Goal: Transaction & Acquisition: Obtain resource

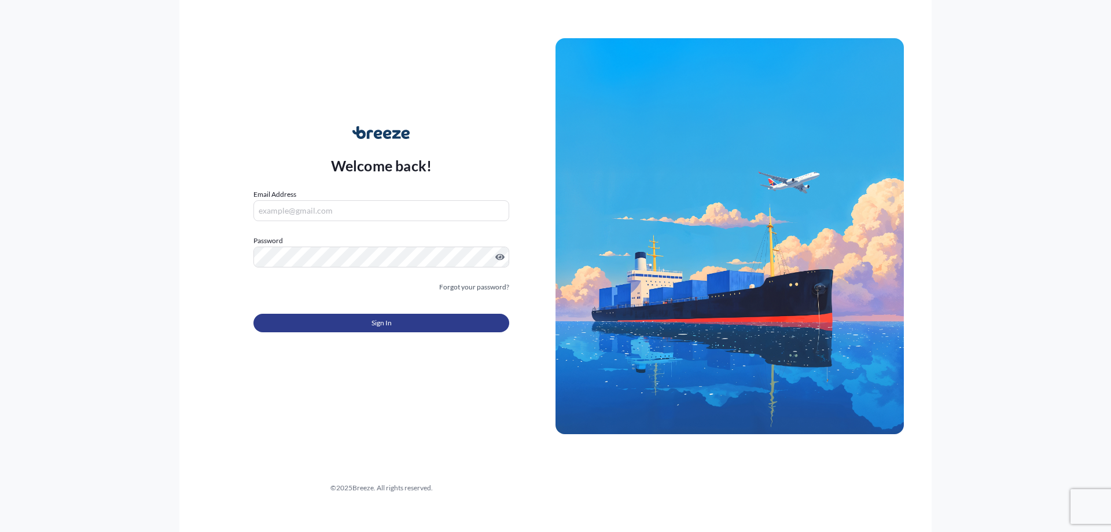
type input "[EMAIL_ADDRESS][DOMAIN_NAME]"
click at [338, 326] on button "Sign In" at bounding box center [381, 323] width 256 height 19
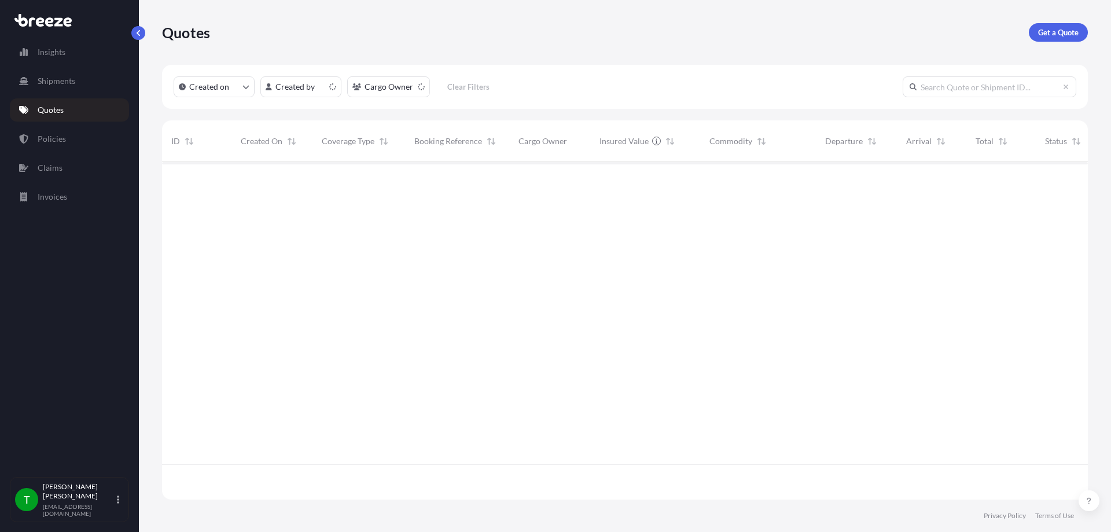
scroll to position [335, 917]
click at [1064, 30] on p "Get a Quote" at bounding box center [1058, 33] width 41 height 12
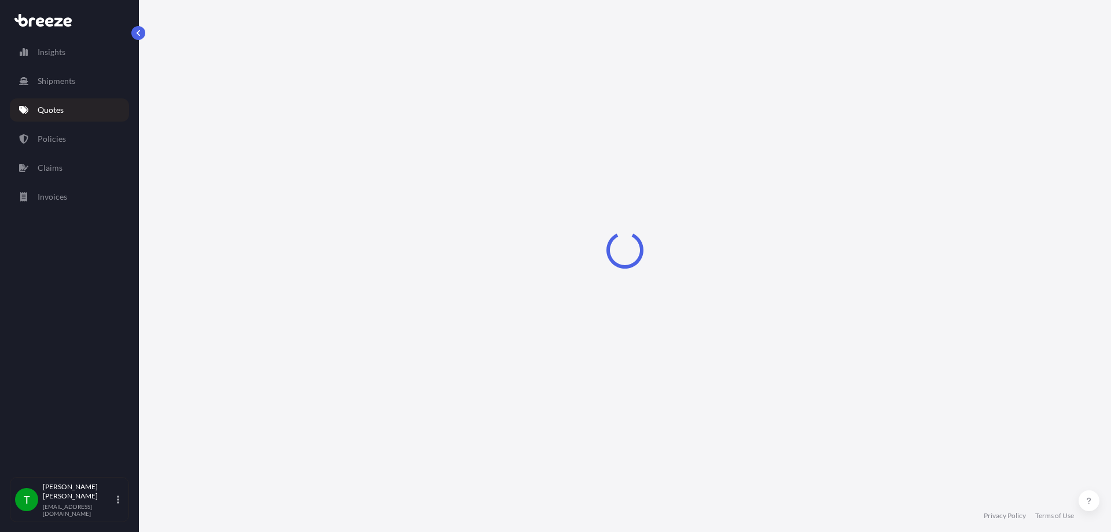
select select "Sea"
select select "1"
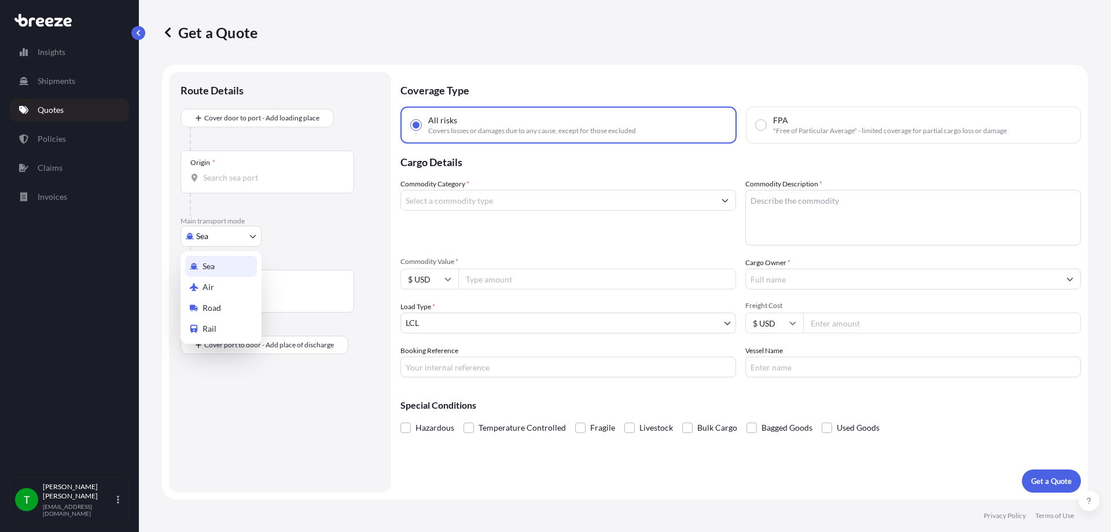
click at [204, 240] on body "Insights Shipments Quotes Policies Claims Invoices T [PERSON_NAME] [EMAIL_ADDRE…" at bounding box center [555, 266] width 1111 height 532
click at [204, 307] on span "Road" at bounding box center [212, 308] width 19 height 12
select select "Road"
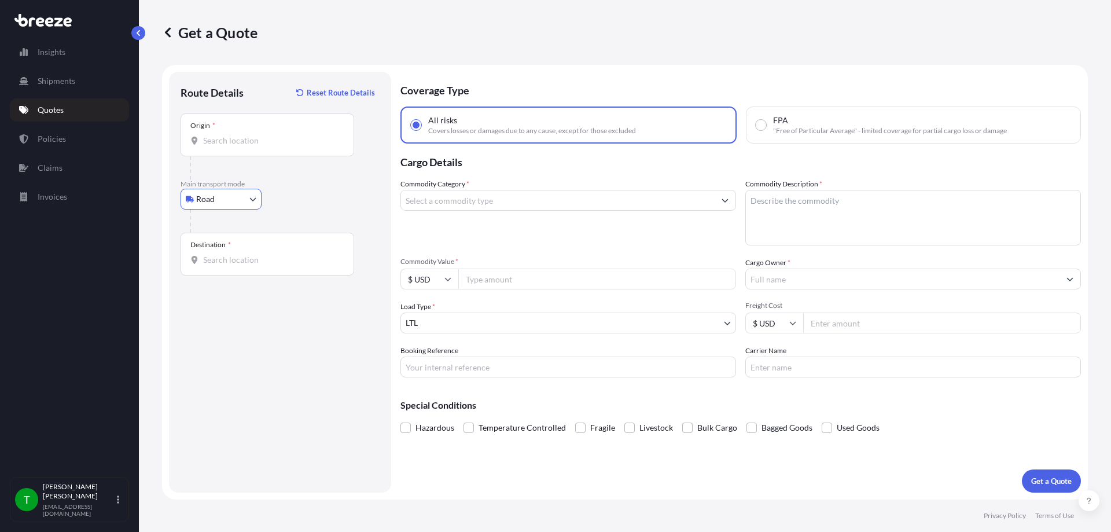
click at [244, 141] on input "Origin *" at bounding box center [271, 141] width 137 height 12
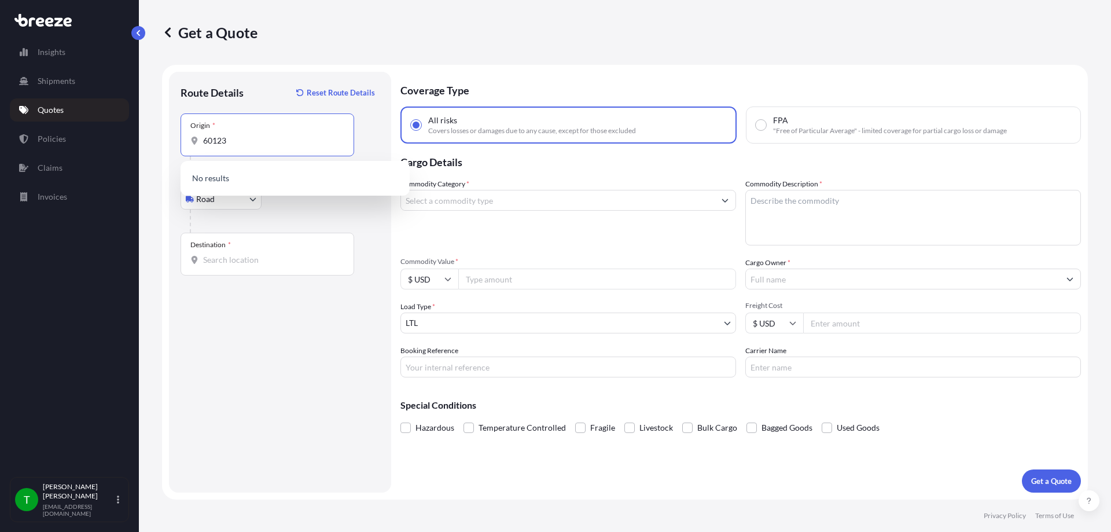
type input "60123"
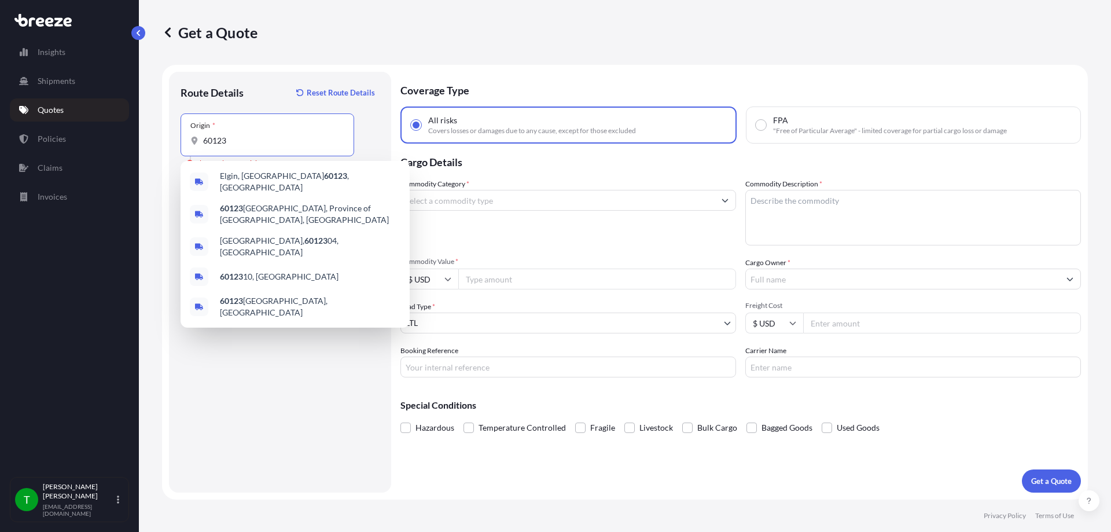
click at [244, 141] on input "60123" at bounding box center [271, 141] width 137 height 12
click at [256, 172] on div "Elgin, IL 60123 , [GEOGRAPHIC_DATA]" at bounding box center [295, 182] width 220 height 32
type input "Elgin, IL 60123, [GEOGRAPHIC_DATA]"
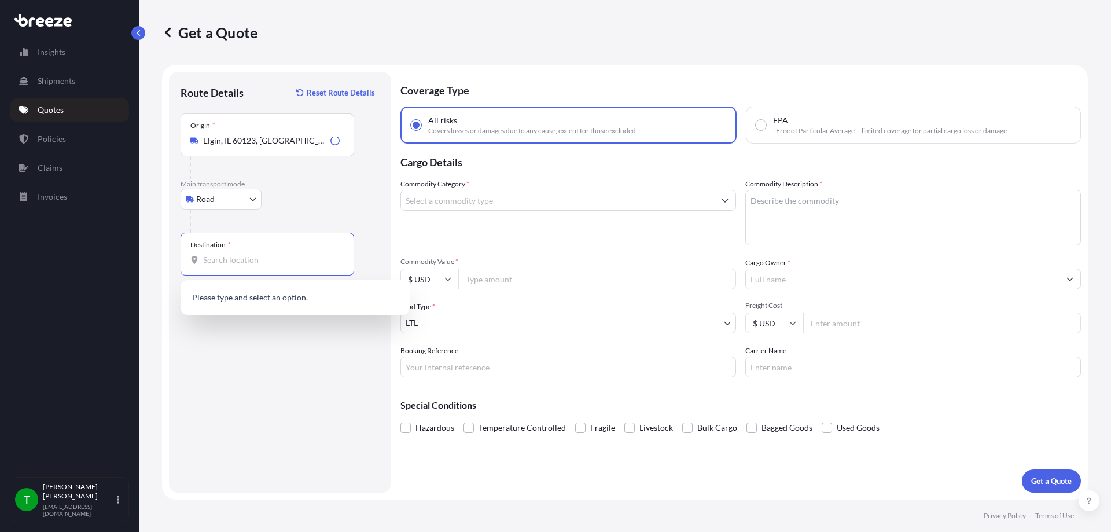
click at [204, 255] on input "Destination *" at bounding box center [271, 260] width 137 height 12
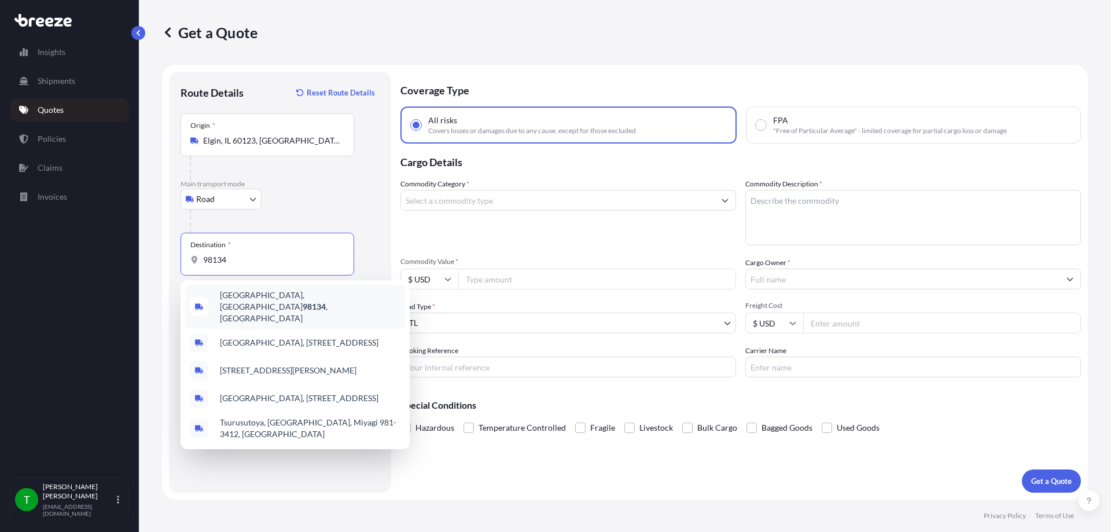
click at [246, 292] on div "[GEOGRAPHIC_DATA] , [GEOGRAPHIC_DATA]" at bounding box center [295, 307] width 220 height 44
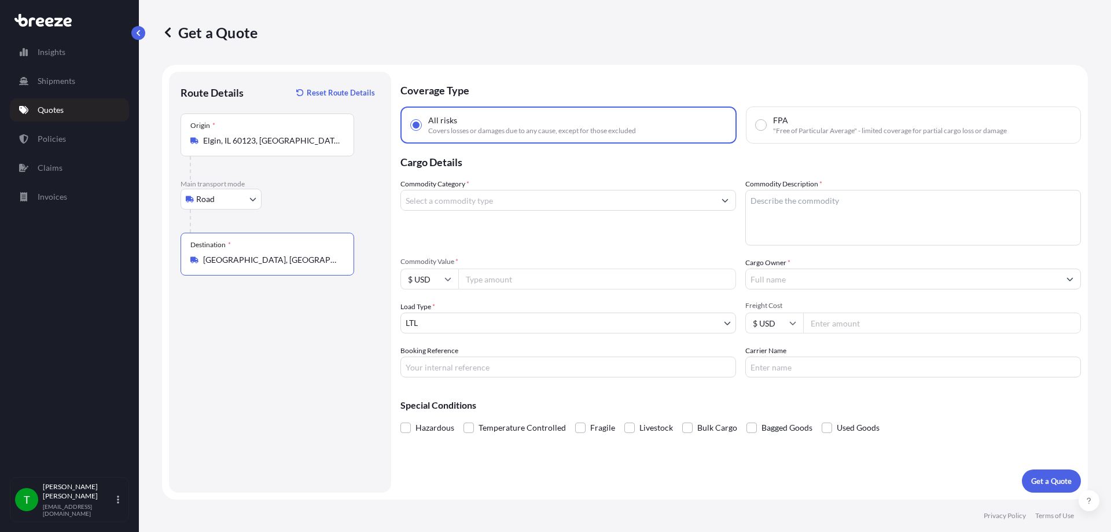
type input "[GEOGRAPHIC_DATA], [GEOGRAPHIC_DATA]"
click at [589, 188] on div "Commodity Category *" at bounding box center [568, 211] width 336 height 67
click at [567, 200] on input "Commodity Category *" at bounding box center [558, 200] width 314 height 21
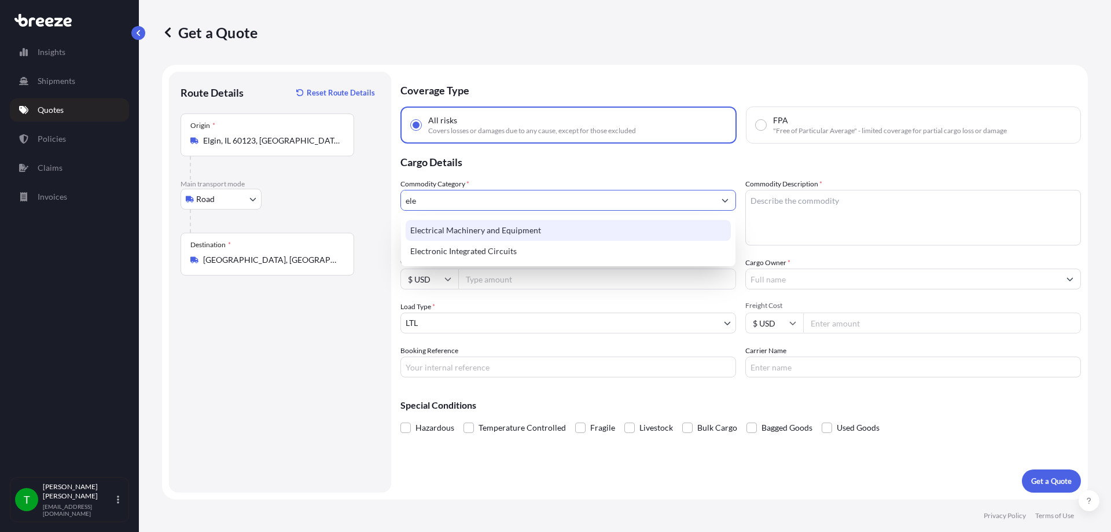
click at [513, 221] on div "Electrical Machinery and Equipment" at bounding box center [568, 230] width 325 height 21
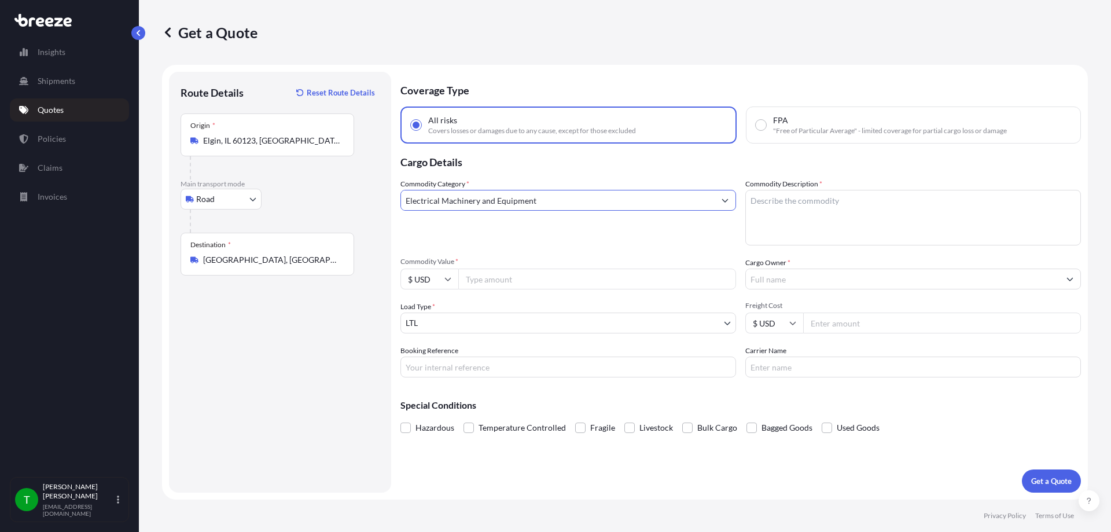
type input "Electrical Machinery and Equipment"
click at [781, 223] on textarea "Commodity Description *" at bounding box center [913, 218] width 336 height 56
type textarea "circuit breakers"
click at [541, 278] on input "Commodity Value *" at bounding box center [597, 279] width 278 height 21
type input "6170"
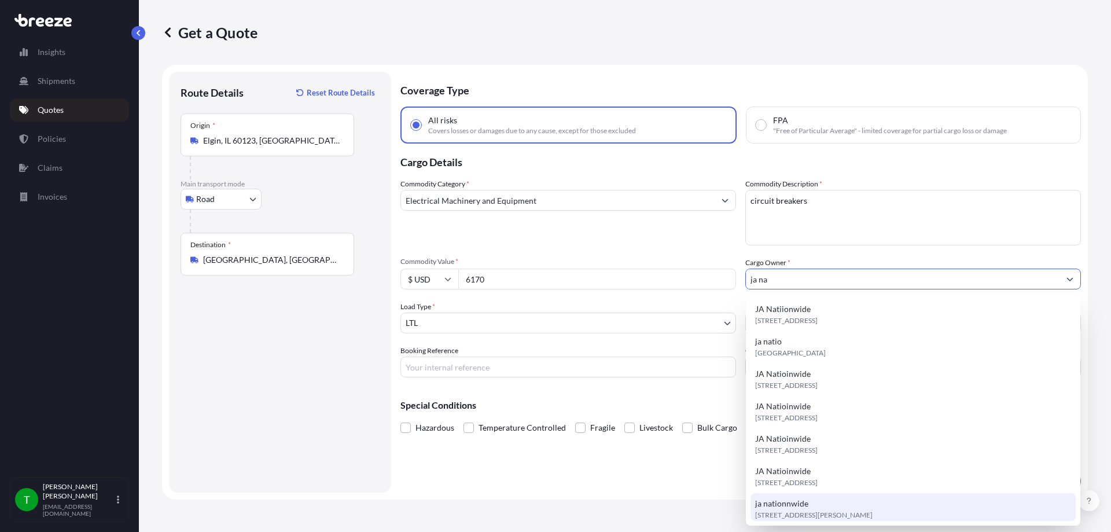
click at [782, 506] on span "ja nationnwide" at bounding box center [781, 504] width 53 height 12
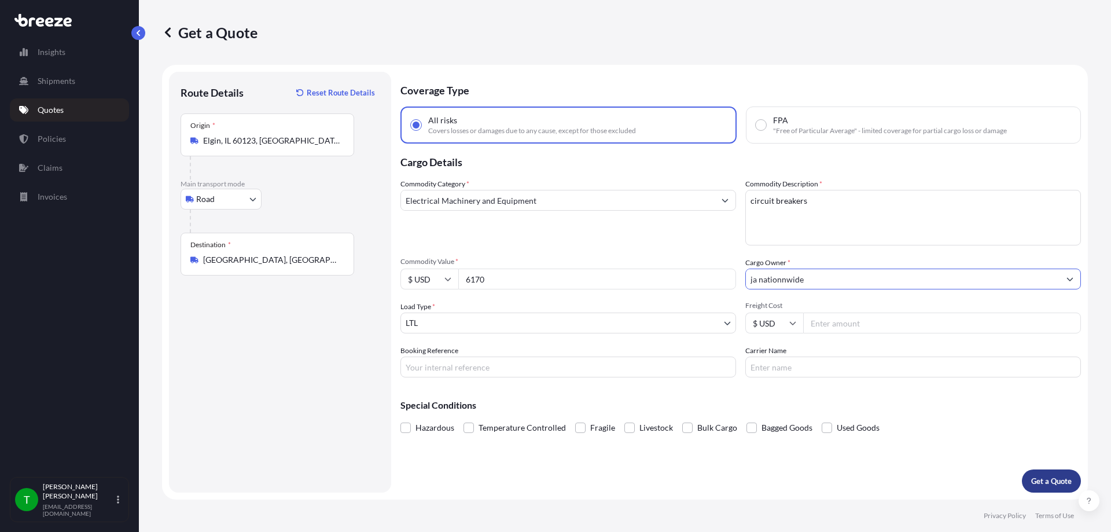
type input "ja nationnwide"
click at [1046, 477] on p "Get a Quote" at bounding box center [1051, 481] width 41 height 12
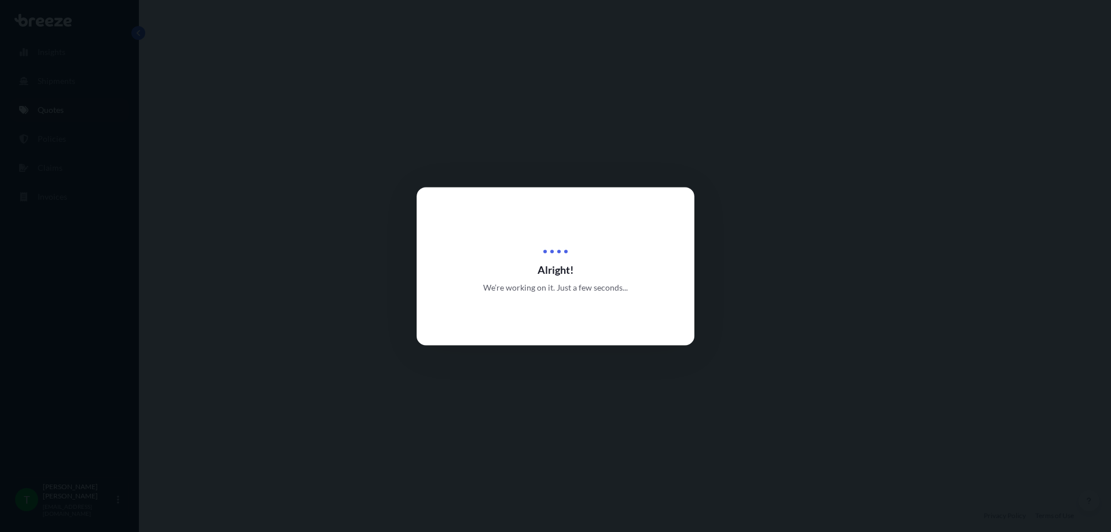
select select "Road"
select select "1"
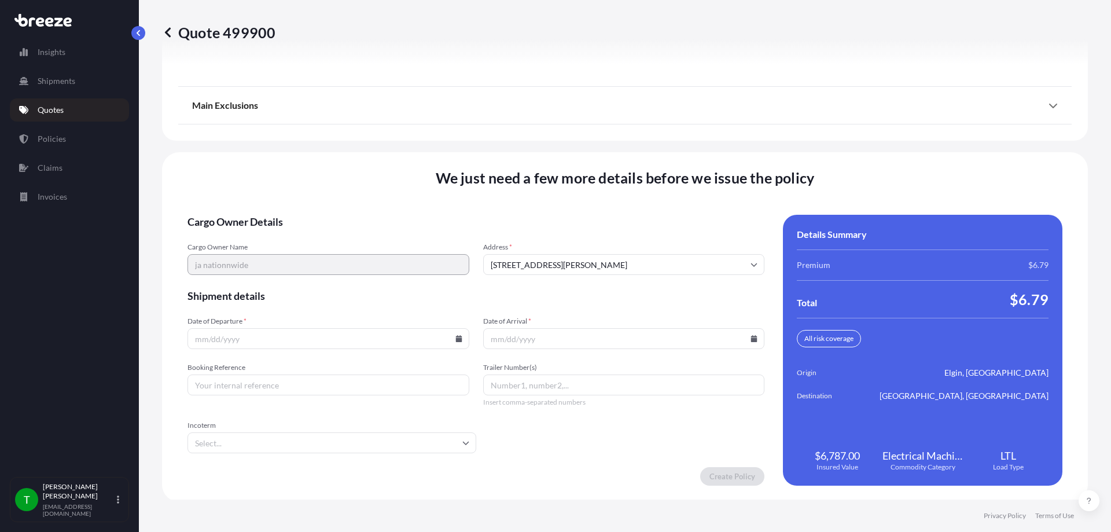
scroll to position [1478, 0]
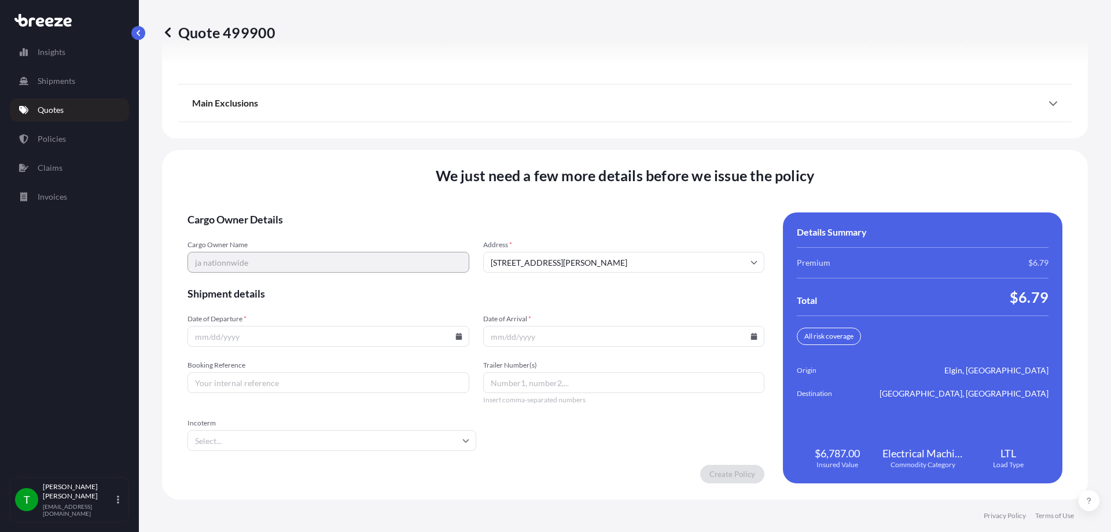
click at [451, 337] on input "Date of Departure *" at bounding box center [329, 336] width 282 height 21
click at [455, 337] on icon at bounding box center [458, 336] width 7 height 7
click at [323, 252] on button "25" at bounding box center [327, 255] width 19 height 19
type input "[DATE]"
click at [754, 337] on input "Date of Arrival *" at bounding box center [624, 336] width 282 height 21
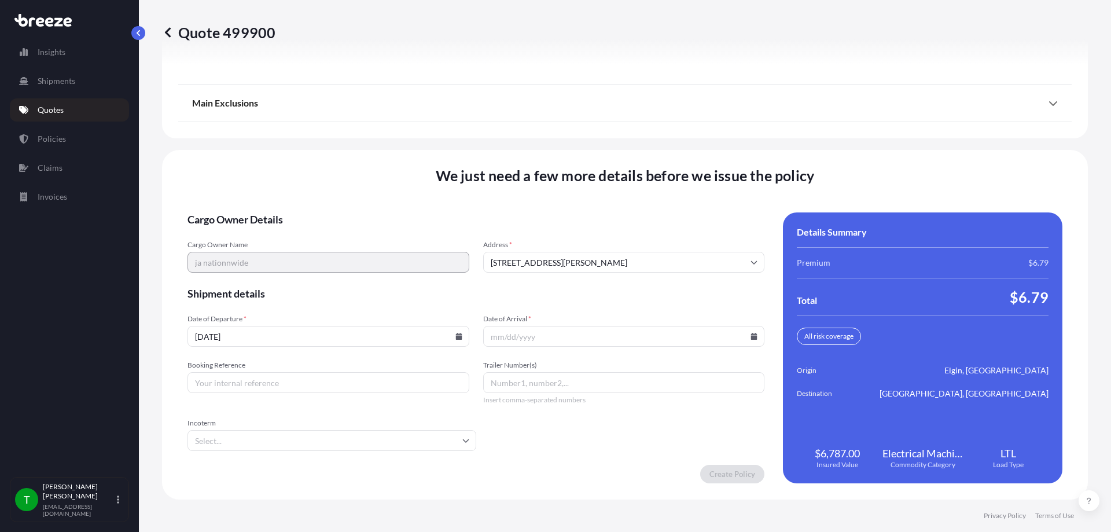
click at [751, 335] on icon at bounding box center [754, 336] width 7 height 7
click at [567, 274] on button "30" at bounding box center [566, 277] width 19 height 19
type input "[DATE]"
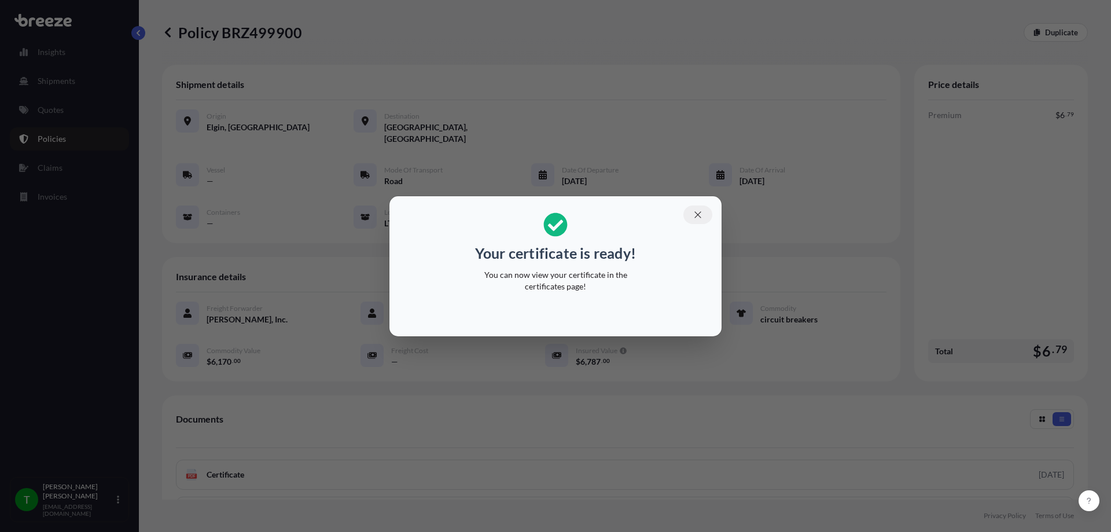
click at [698, 220] on button "button" at bounding box center [697, 214] width 29 height 19
